Goal: Navigation & Orientation: Find specific page/section

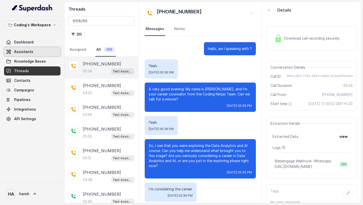
scroll to position [826, 0]
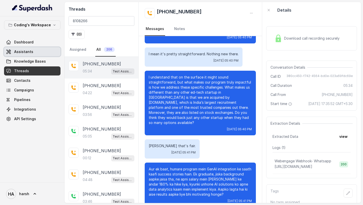
click at [23, 38] on link "Dashboard" at bounding box center [32, 42] width 57 height 9
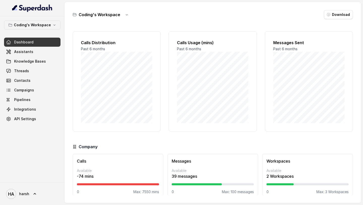
scroll to position [7, 0]
